Goal: Information Seeking & Learning: Check status

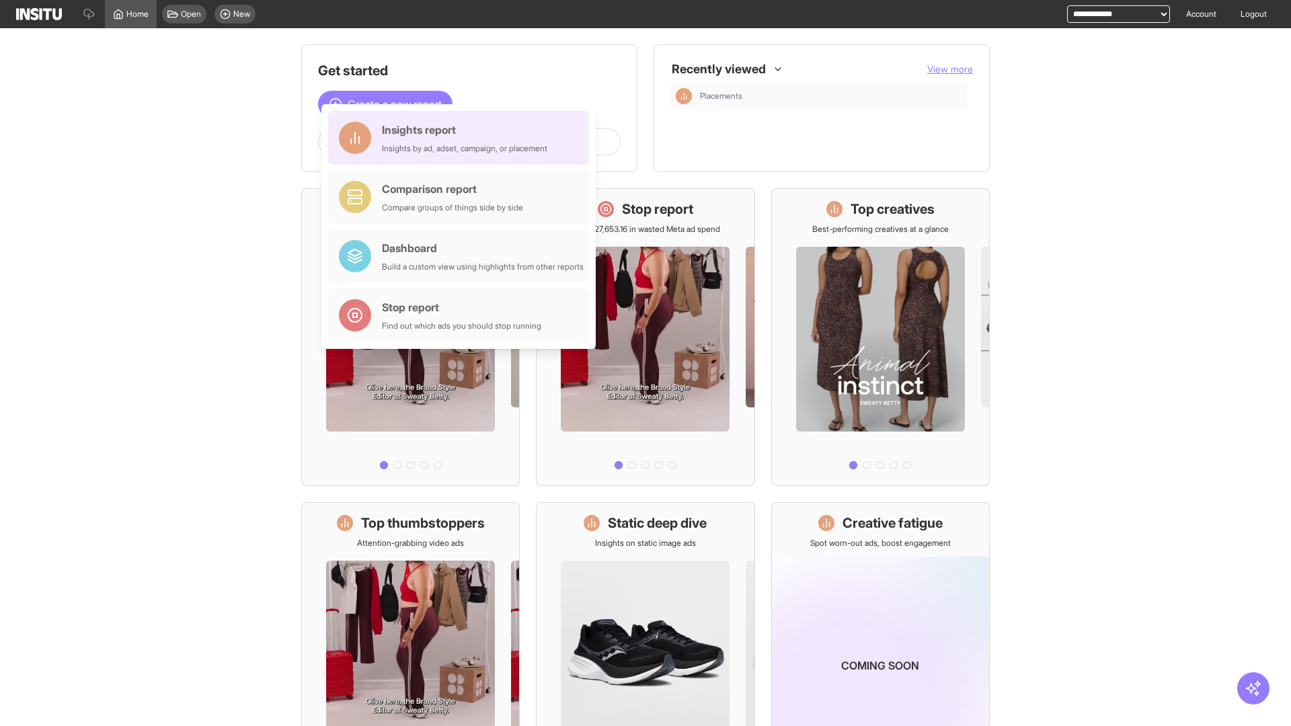
click at [462, 138] on div "Insights report Insights by ad, adset, campaign, or placement" at bounding box center [464, 138] width 165 height 32
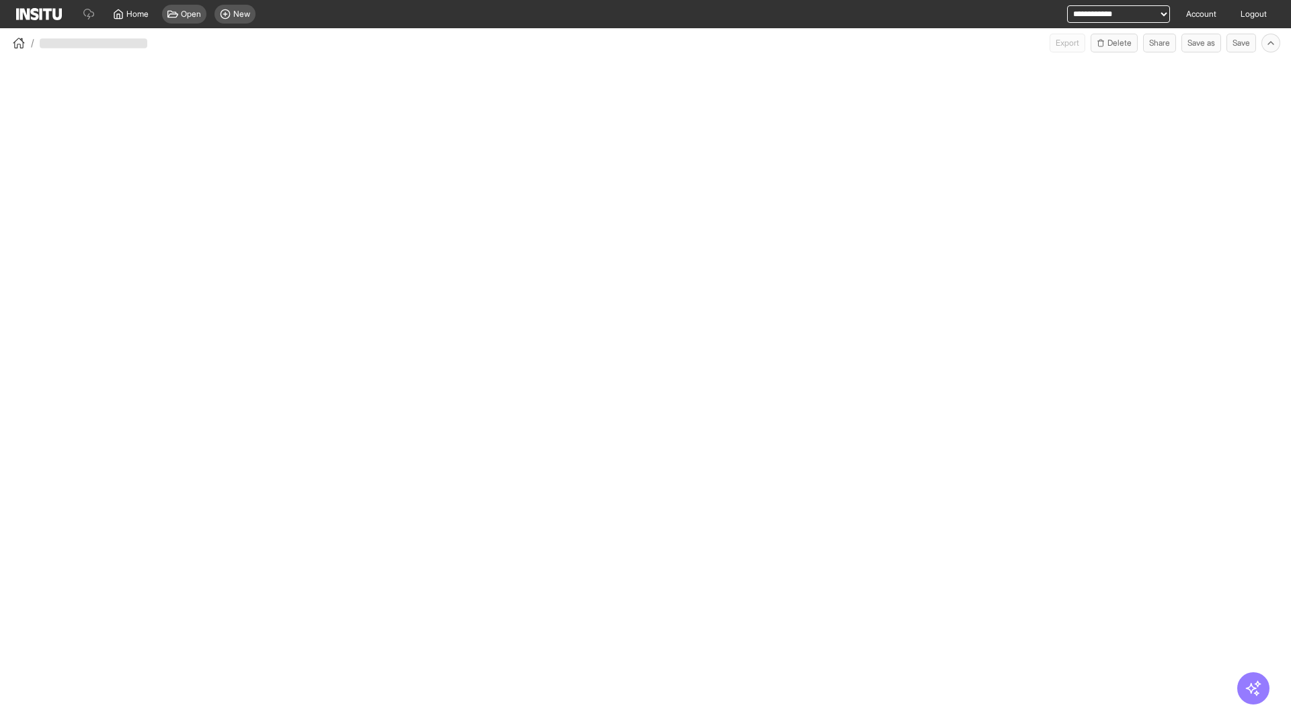
select select "**"
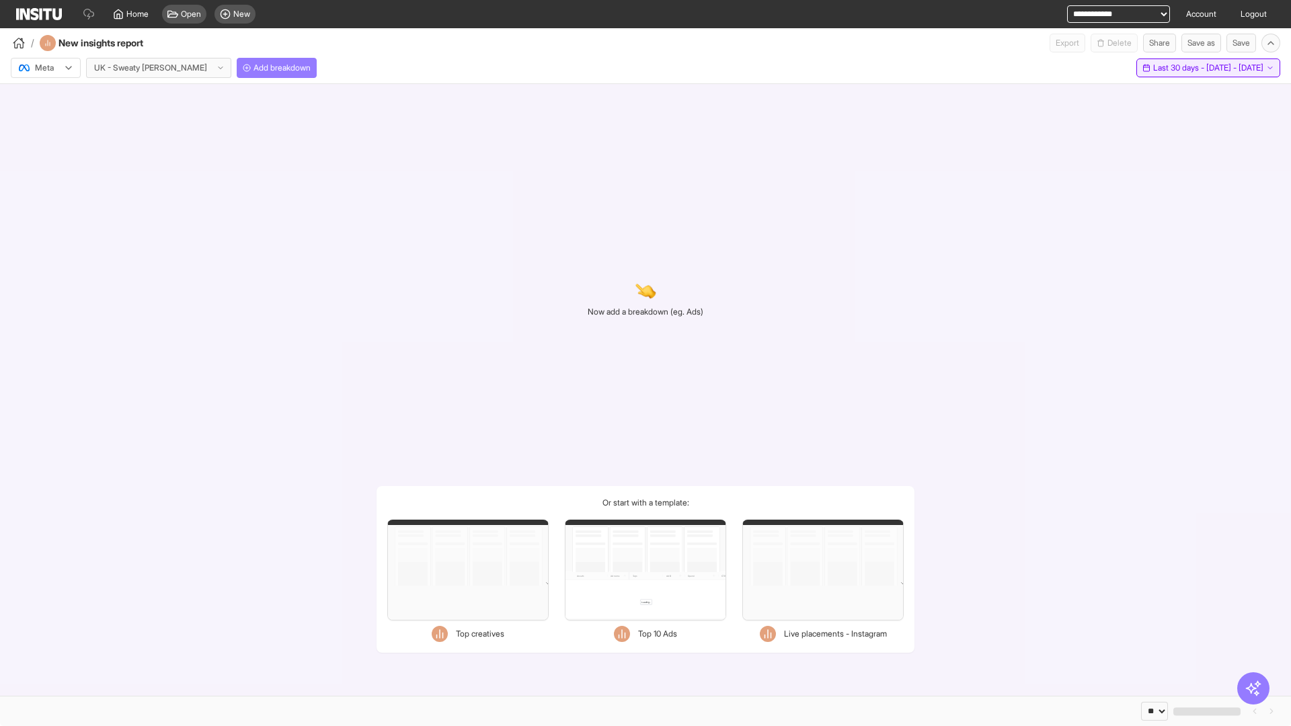
click at [1180, 68] on span "Last 30 days - [DATE] - [DATE]" at bounding box center [1208, 68] width 110 height 11
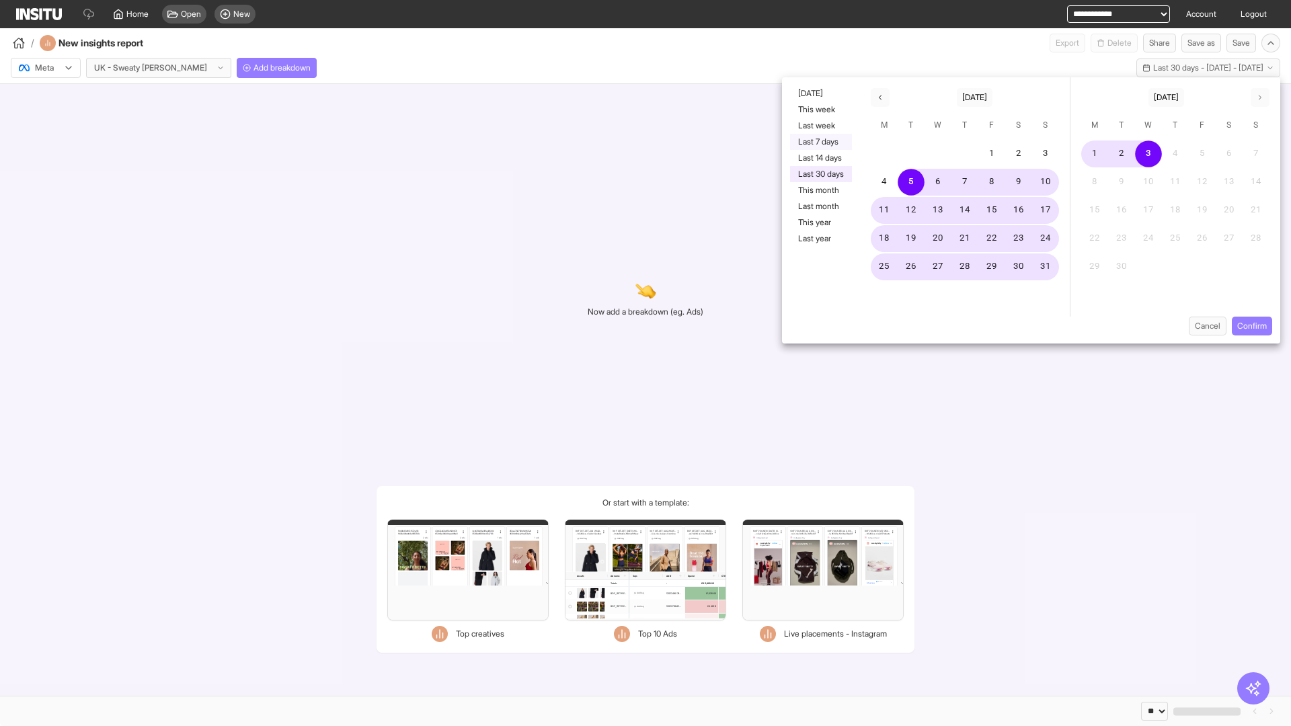
click at [820, 142] on button "Last 7 days" at bounding box center [821, 142] width 62 height 16
